Goal: Task Accomplishment & Management: Complete application form

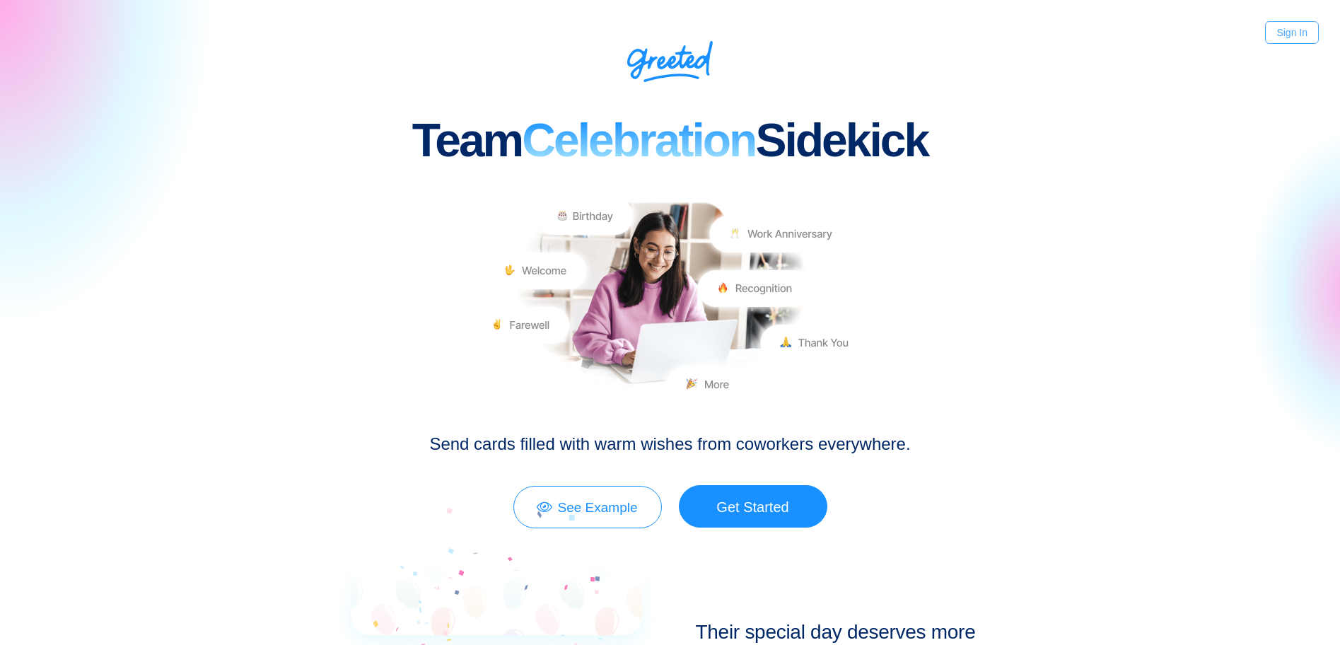
click at [1285, 30] on link "Sign In" at bounding box center [1292, 32] width 54 height 23
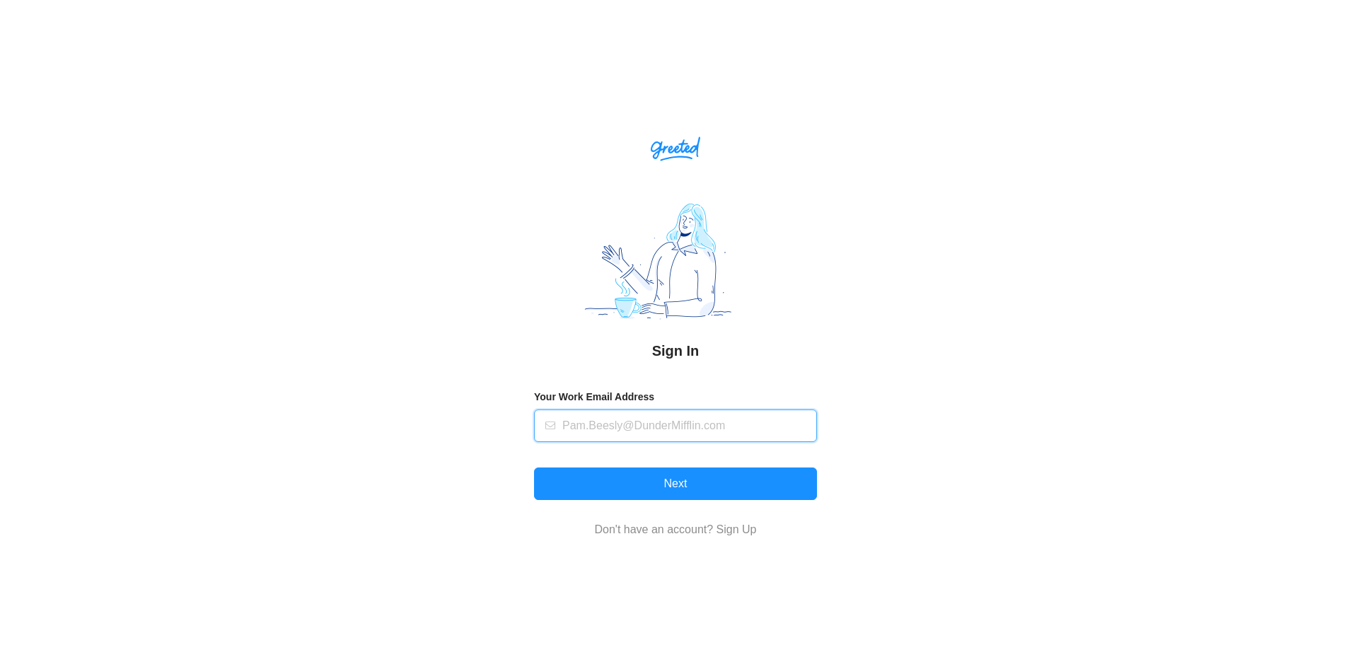
click at [666, 429] on input "text" at bounding box center [685, 425] width 246 height 31
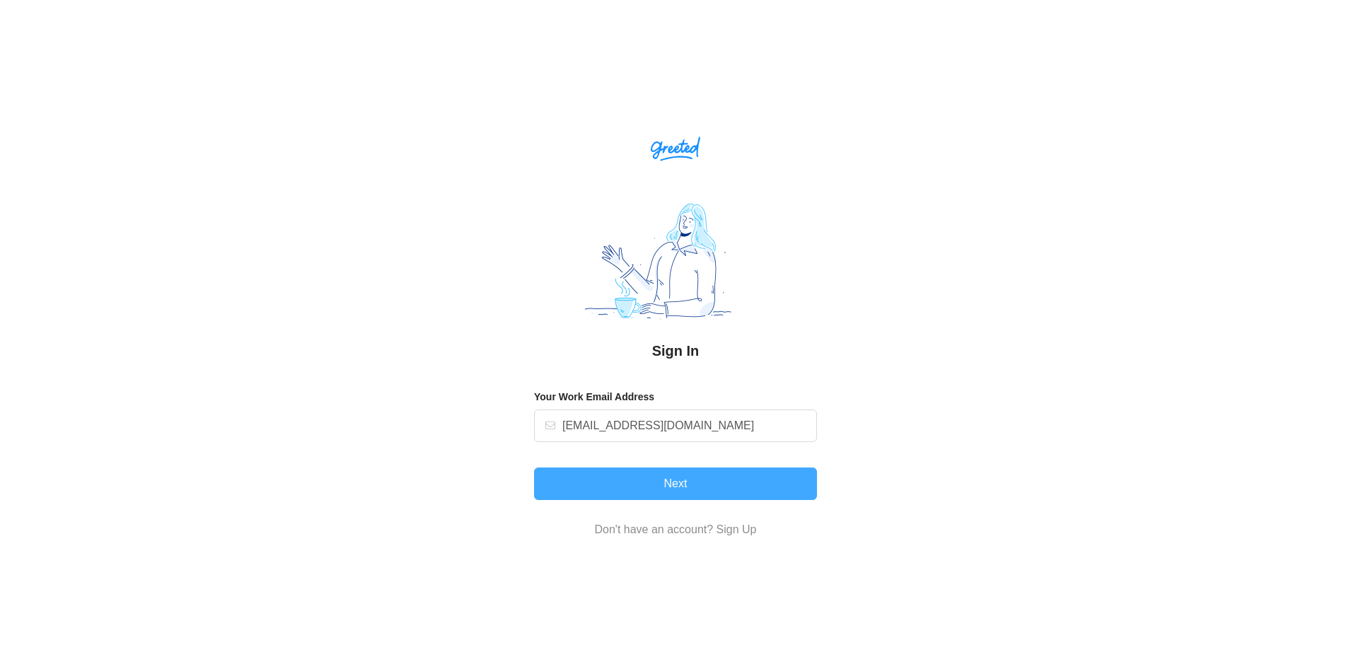
click at [675, 477] on button "Next" at bounding box center [675, 484] width 283 height 33
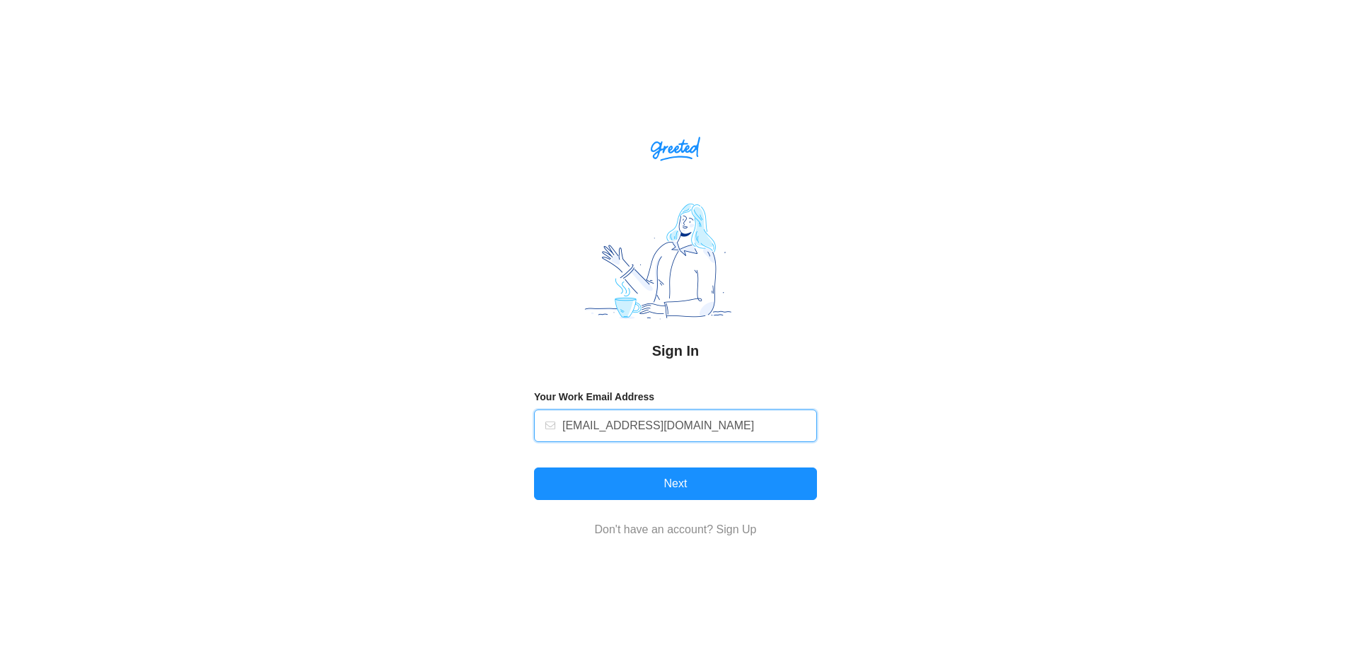
click at [595, 414] on input "ulwick@strategyn.com" at bounding box center [685, 425] width 246 height 31
type input "tony@strategyn.com"
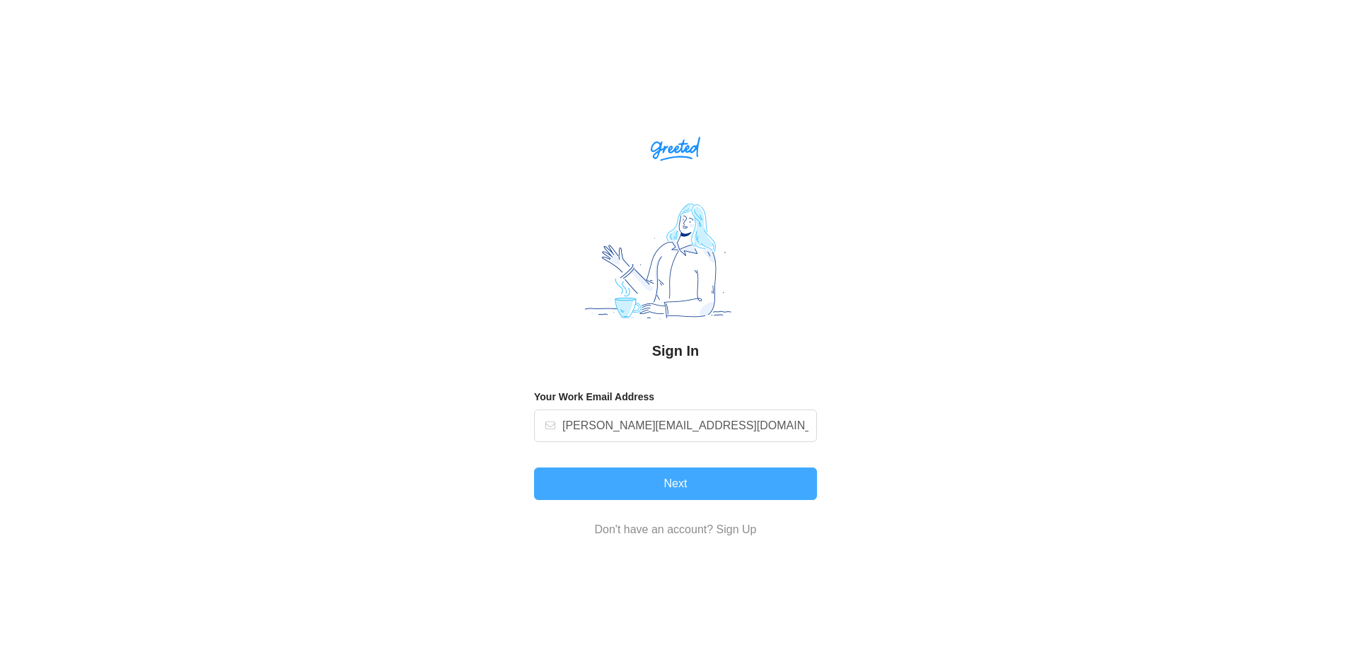
click at [651, 478] on button "Next" at bounding box center [675, 484] width 283 height 33
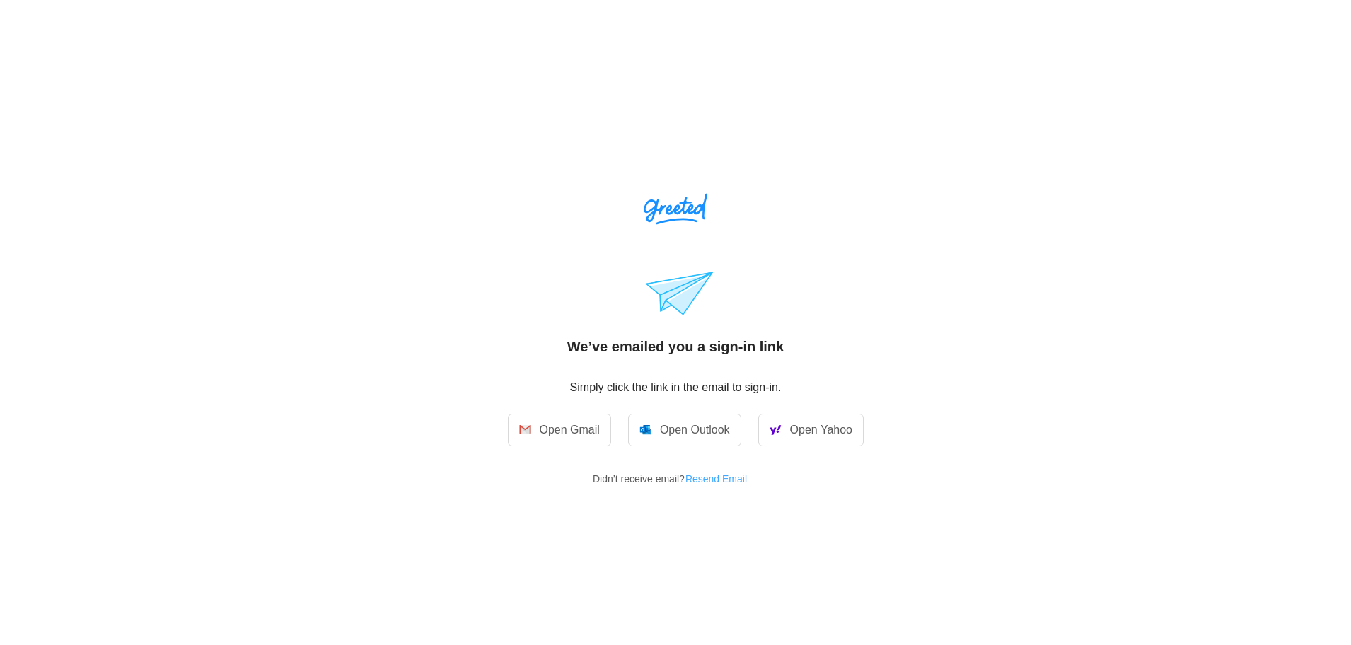
click at [706, 476] on button "Resend Email" at bounding box center [722, 479] width 74 height 23
click at [577, 419] on link "Open Gmail" at bounding box center [559, 430] width 103 height 33
